Goal: Information Seeking & Learning: Learn about a topic

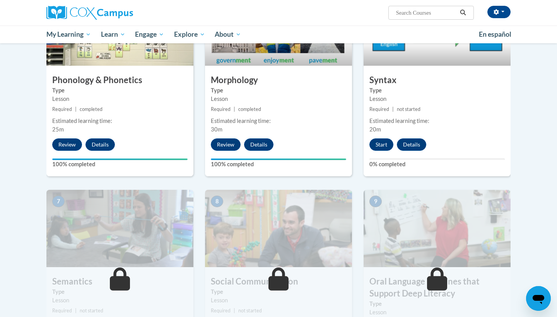
scroll to position [437, 0]
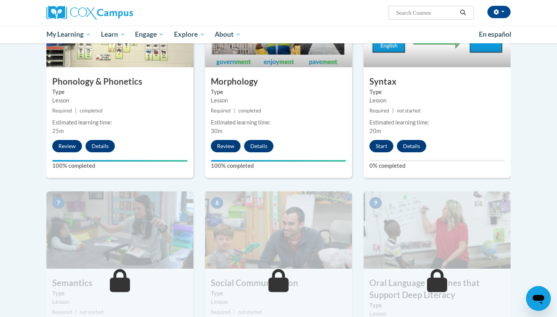
click at [382, 142] on button "Start" at bounding box center [381, 146] width 24 height 12
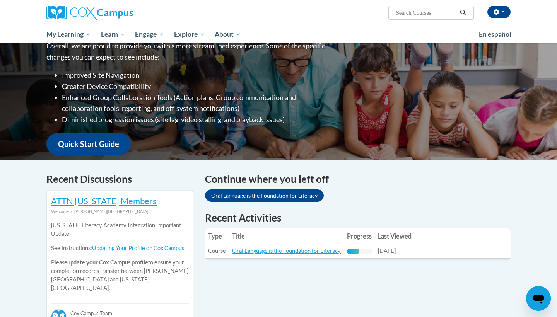
scroll to position [115, 0]
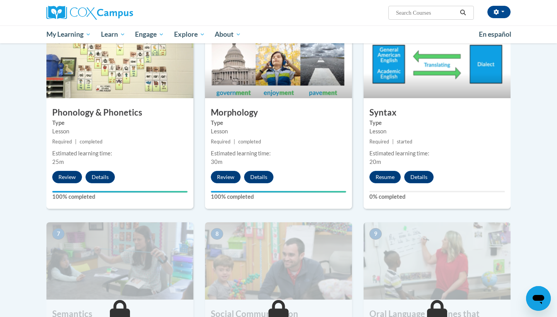
scroll to position [401, 0]
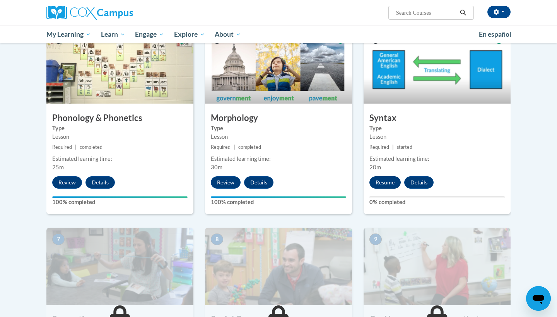
click at [386, 182] on button "Resume" at bounding box center [384, 182] width 31 height 12
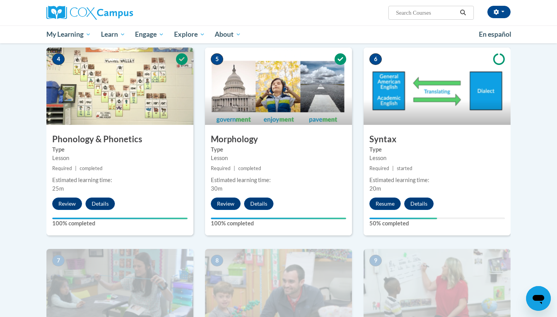
scroll to position [381, 0]
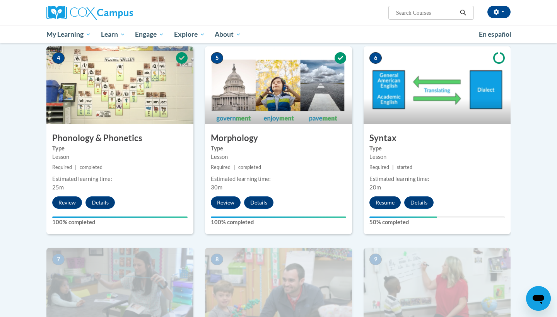
click at [379, 201] on button "Resume" at bounding box center [384, 202] width 31 height 12
